Goal: Task Accomplishment & Management: Manage account settings

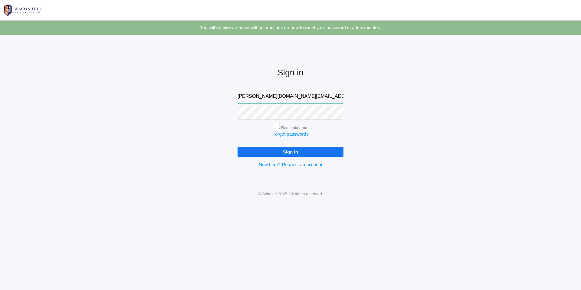
drag, startPoint x: 299, startPoint y: 96, endPoint x: 198, endPoint y: 106, distance: 101.7
click at [198, 106] on div "Sign in [PERSON_NAME][DOMAIN_NAME][EMAIL_ADDRESS][DOMAIN_NAME] Remember me Forg…" at bounding box center [290, 112] width 581 height 141
click at [290, 100] on input "[PERSON_NAME][DOMAIN_NAME][EMAIL_ADDRESS][DOMAIN_NAME]" at bounding box center [290, 97] width 106 height 14
drag, startPoint x: 290, startPoint y: 100, endPoint x: 233, endPoint y: 98, distance: 57.8
click at [234, 100] on div "Sign in pete.dish@gmail.com Remember me Forgot password? Sign in New here? Requ…" at bounding box center [290, 112] width 121 height 141
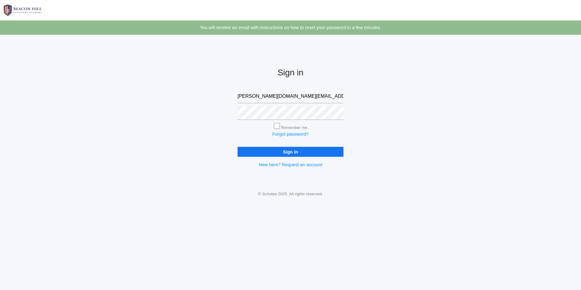
click at [234, 97] on div "Sign in pete.dish@gmail.com Remember me Forgot password? Sign in New here? Requ…" at bounding box center [290, 112] width 121 height 141
click at [247, 94] on input "[PERSON_NAME][DOMAIN_NAME][EMAIL_ADDRESS][DOMAIN_NAME]" at bounding box center [290, 97] width 106 height 14
drag, startPoint x: 285, startPoint y: 97, endPoint x: 211, endPoint y: 97, distance: 74.7
click at [214, 99] on div "Sign in pete.dish@gmail.com Remember me Forgot password? Sign in New here? Requ…" at bounding box center [290, 112] width 581 height 141
type input "p"
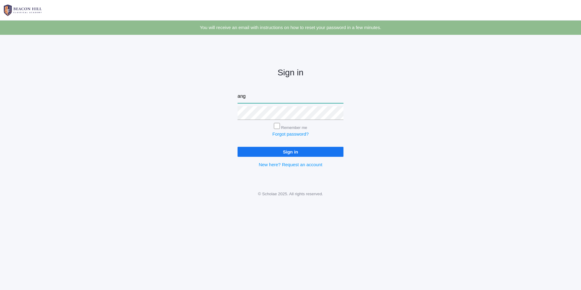
type input "angeladish@gmail.com"
click at [237, 147] on input "Sign in" at bounding box center [290, 152] width 106 height 10
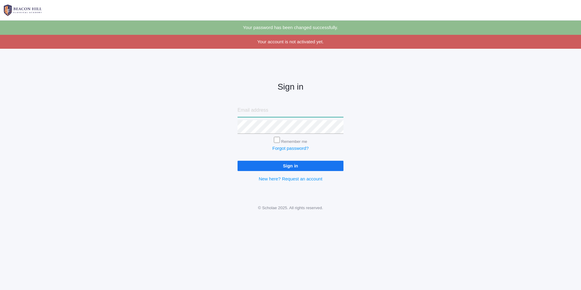
click at [258, 104] on input "email" at bounding box center [290, 110] width 106 height 14
type input "[PERSON_NAME][DOMAIN_NAME][EMAIL_ADDRESS][DOMAIN_NAME]"
click at [295, 168] on input "Sign in" at bounding box center [290, 166] width 106 height 10
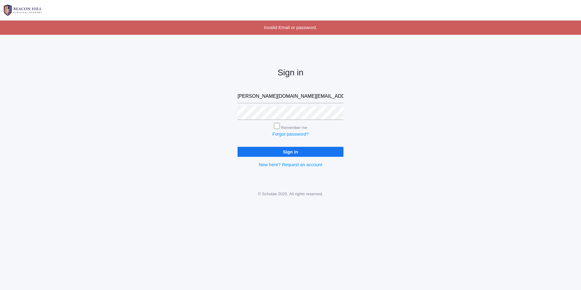
click at [290, 155] on input "Sign in" at bounding box center [290, 152] width 106 height 10
click at [290, 152] on input "Sign in" at bounding box center [290, 152] width 106 height 10
